Goal: Task Accomplishment & Management: Use online tool/utility

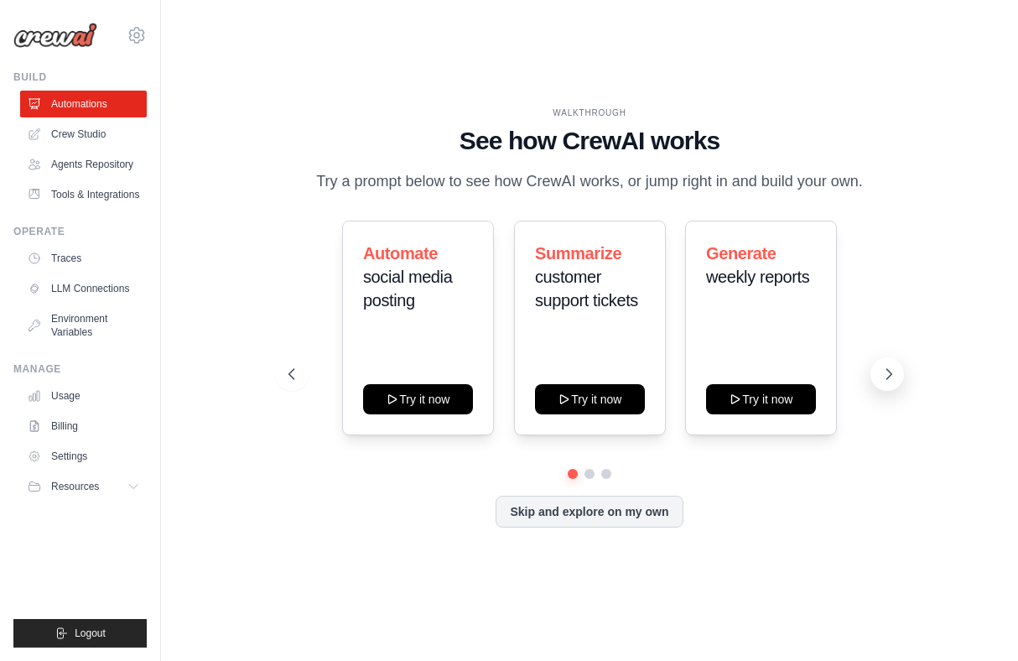
click at [883, 370] on icon at bounding box center [889, 374] width 17 height 17
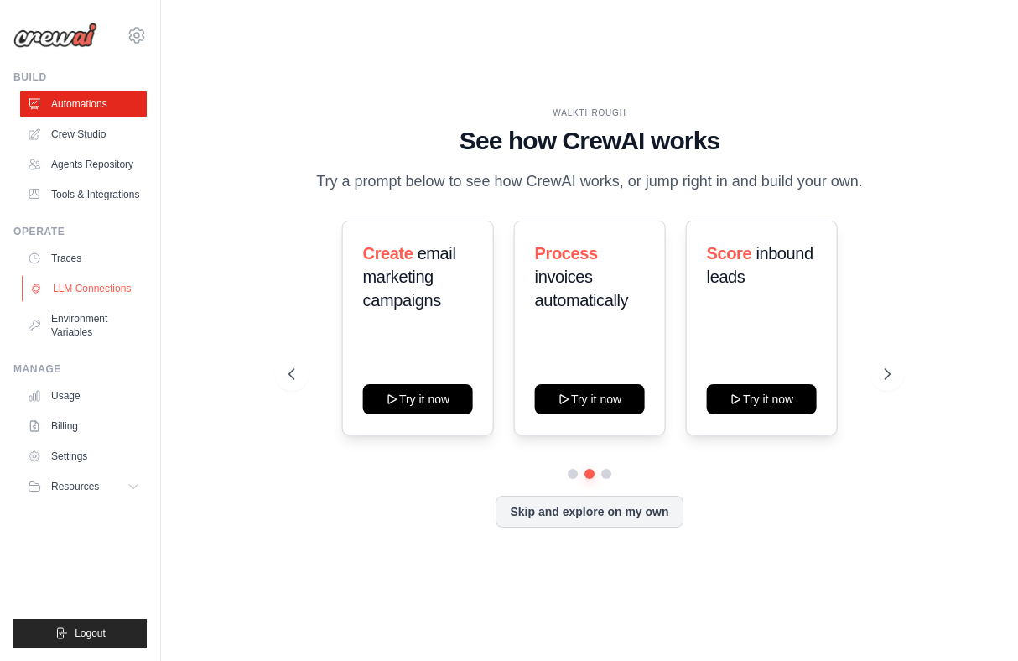
click at [108, 282] on link "LLM Connections" at bounding box center [85, 288] width 127 height 27
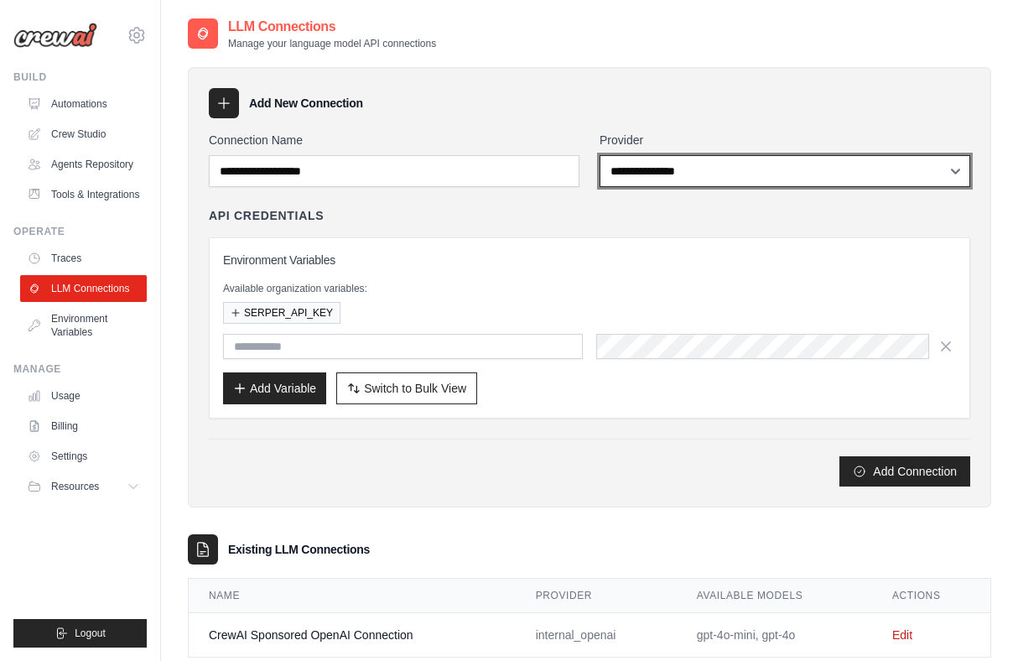
click at [836, 171] on select "**********" at bounding box center [785, 171] width 371 height 32
